Goal: Task Accomplishment & Management: Use online tool/utility

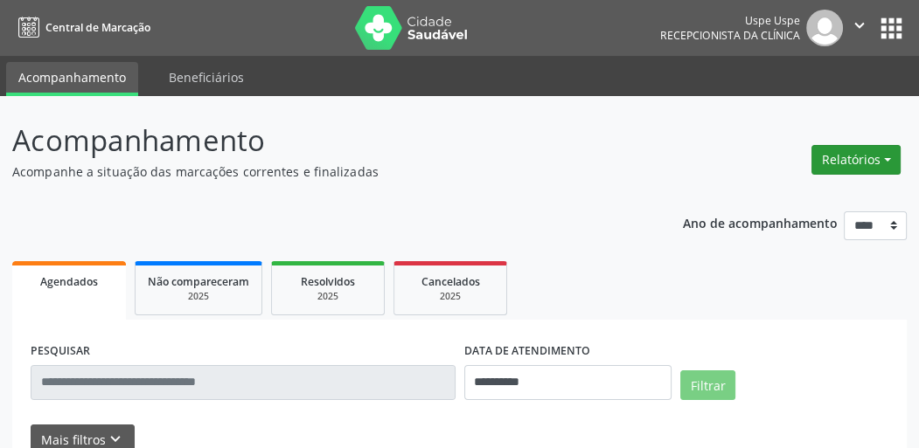
click at [870, 165] on button "Relatórios" at bounding box center [855, 160] width 89 height 30
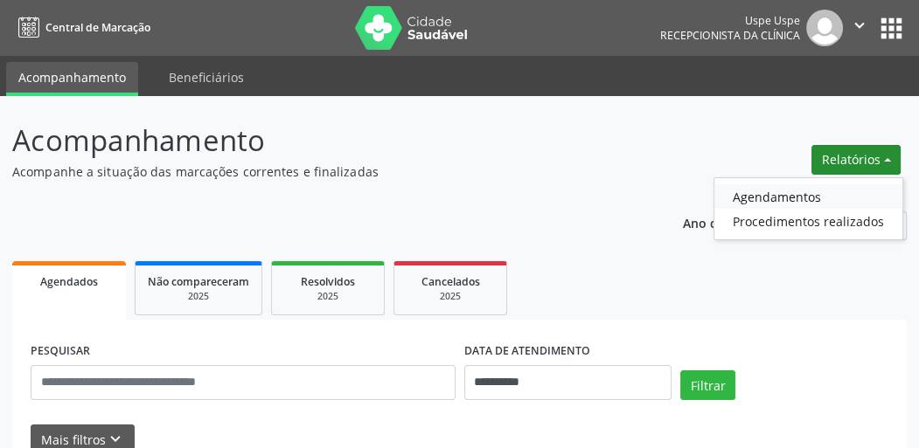
click at [774, 191] on link "Agendamentos" at bounding box center [808, 196] width 188 height 24
select select "*"
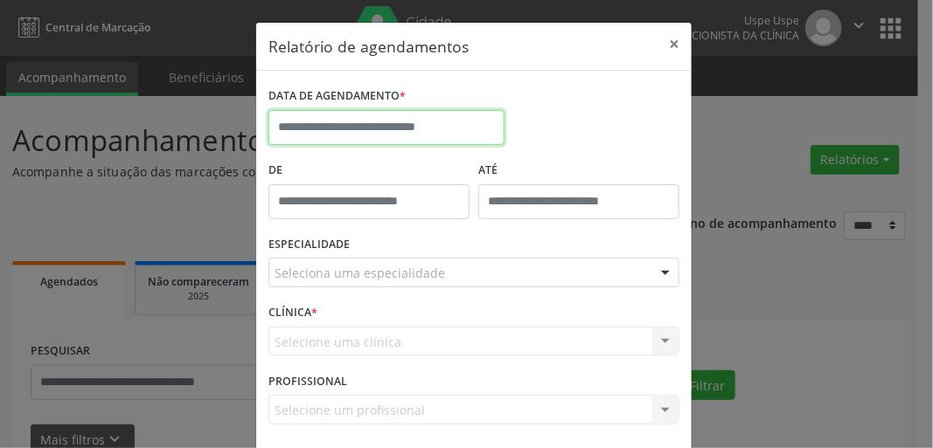
click at [293, 119] on input "text" at bounding box center [386, 127] width 236 height 35
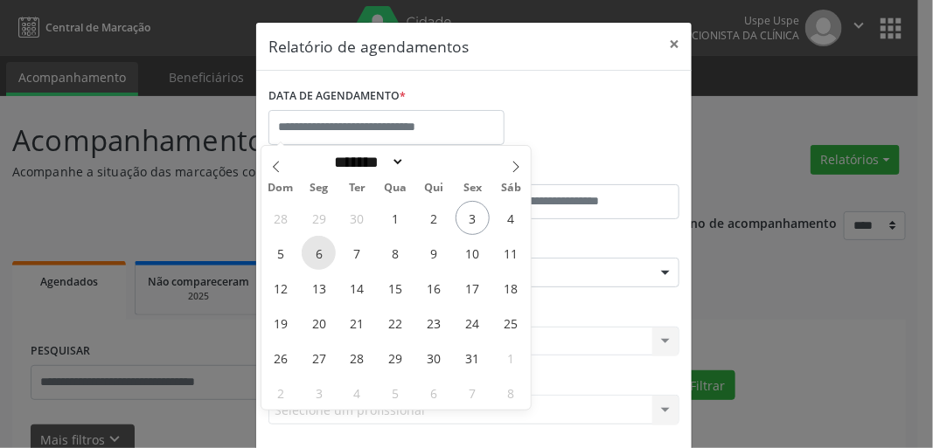
click at [321, 256] on span "6" at bounding box center [319, 253] width 34 height 34
type input "**********"
click at [316, 253] on span "6" at bounding box center [319, 253] width 34 height 34
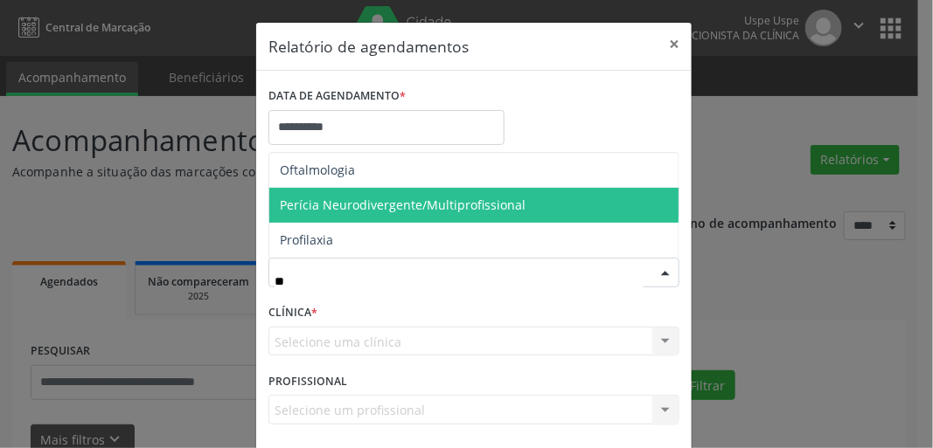
type input "***"
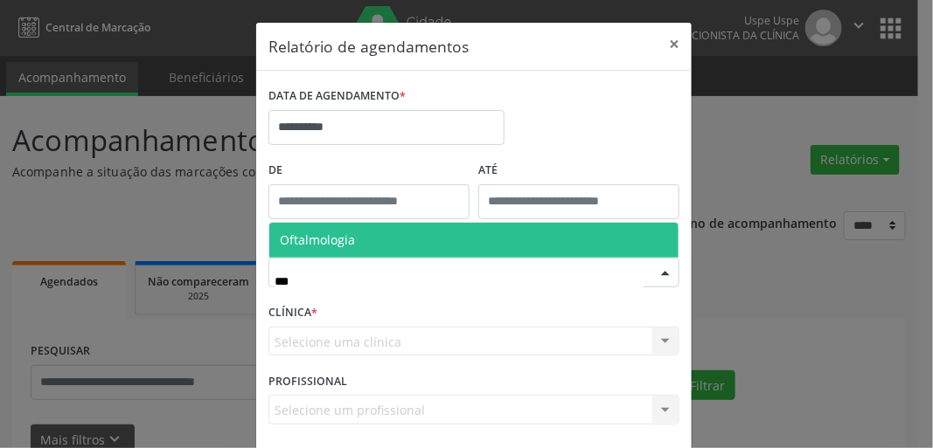
click at [320, 235] on span "Oftalmologia" at bounding box center [317, 240] width 75 height 17
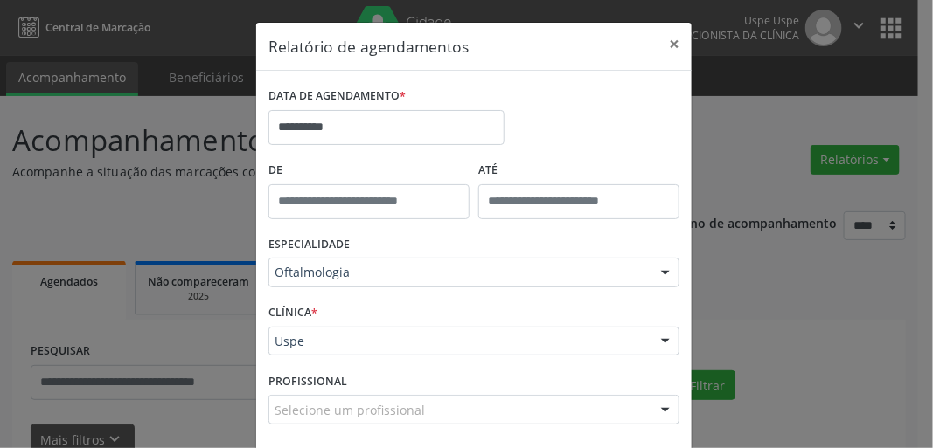
scroll to position [76, 0]
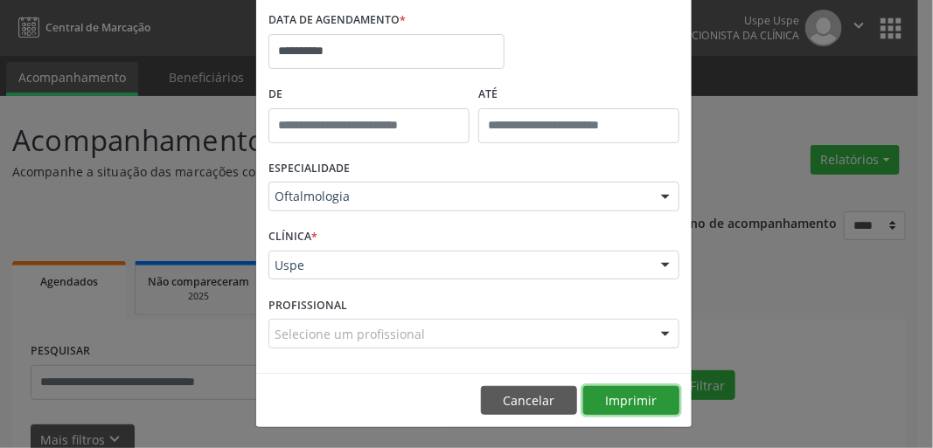
click at [623, 401] on button "Imprimir" at bounding box center [631, 401] width 96 height 30
